Goal: Complete application form

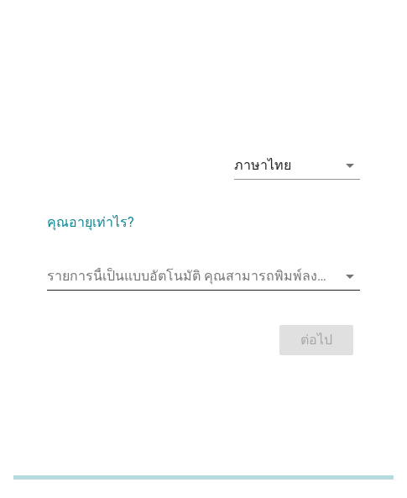
click at [90, 266] on input "รายการนี้เป็นแบบอัตโนมัติ คุณสามารถพิมพ์ลงในรายการนี้" at bounding box center [192, 276] width 290 height 27
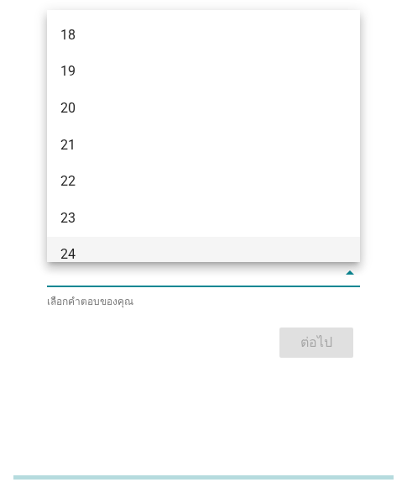
click at [119, 246] on div "24" at bounding box center [191, 254] width 263 height 20
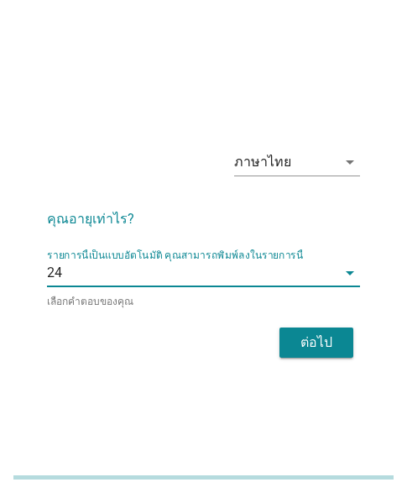
click at [303, 329] on button "ต่อไป" at bounding box center [317, 343] width 74 height 30
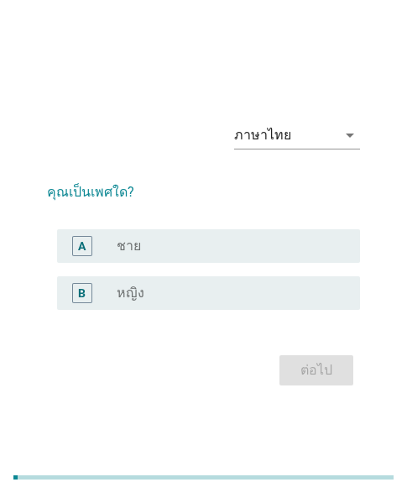
click at [151, 295] on div "radio_button_unchecked หญิง" at bounding box center [225, 293] width 217 height 17
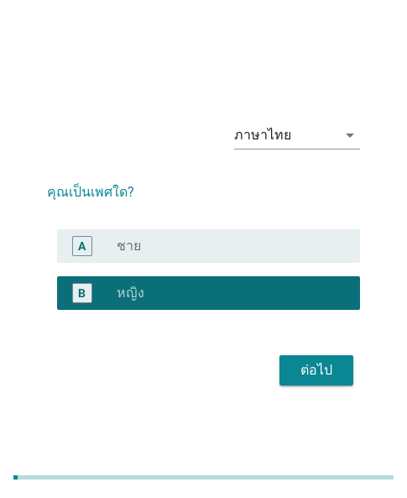
scroll to position [41, 0]
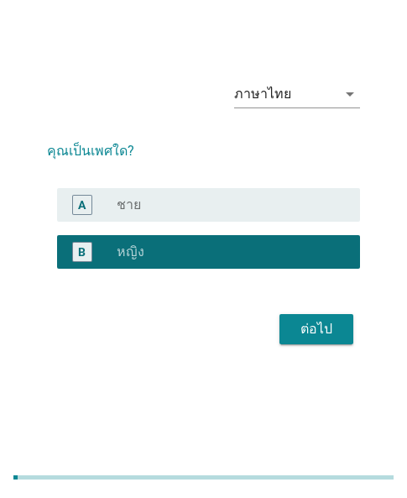
drag, startPoint x: 58, startPoint y: 368, endPoint x: 267, endPoint y: 390, distance: 210.3
click at [59, 368] on div "ภาษาไทย arrow_drop_down คุณเป็นเพศใด? A radio_button_unchecked ชาย B radio_butt…" at bounding box center [203, 208] width 367 height 336
click at [318, 342] on button "ต่อไป" at bounding box center [317, 329] width 74 height 30
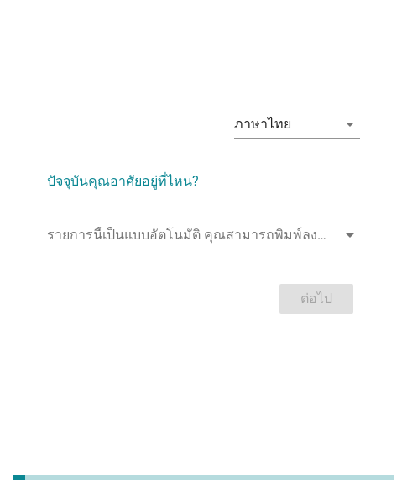
scroll to position [0, 0]
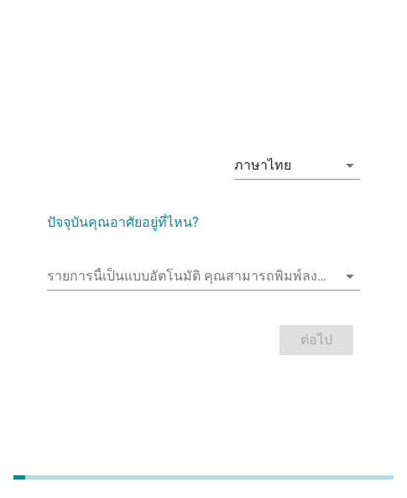
click at [80, 330] on div "ต่อไป" at bounding box center [203, 340] width 313 height 40
click at [106, 271] on input "รายการนี้เป็นแบบอัตโนมัติ คุณสามารถพิมพ์ลงในรายการนี้" at bounding box center [192, 276] width 290 height 27
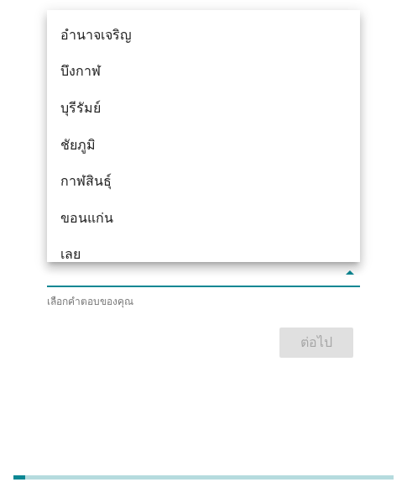
click at [95, 237] on div "เลย" at bounding box center [203, 255] width 313 height 37
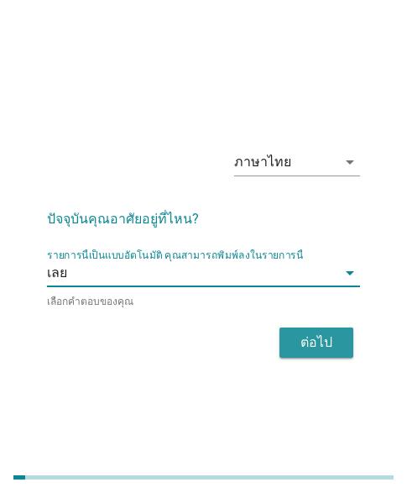
click at [288, 340] on button "ต่อไป" at bounding box center [317, 343] width 74 height 30
